Goal: Task Accomplishment & Management: Manage account settings

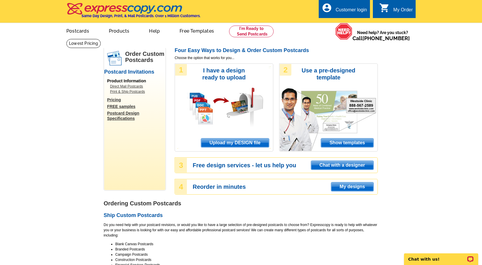
click at [348, 11] on div "Customer login" at bounding box center [351, 11] width 31 height 8
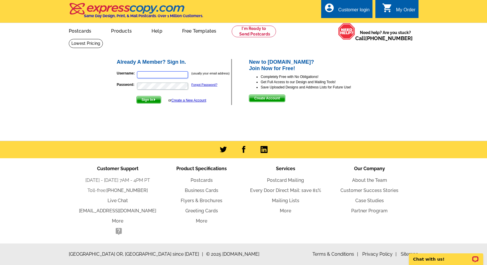
click at [141, 75] on input "Username:" at bounding box center [162, 74] width 51 height 7
type input "[EMAIL_ADDRESS][DOMAIN_NAME]"
click at [136, 96] on button "Sign In" at bounding box center [148, 100] width 25 height 8
